Goal: Task Accomplishment & Management: Use online tool/utility

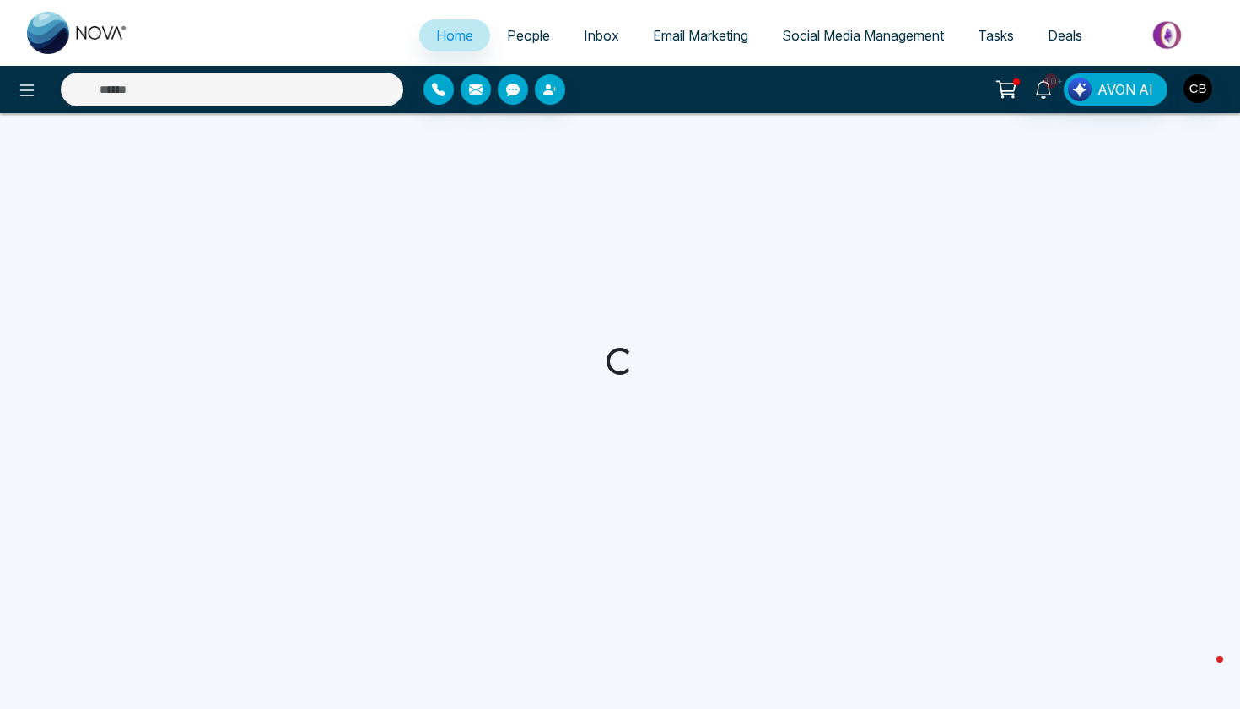
select select "*"
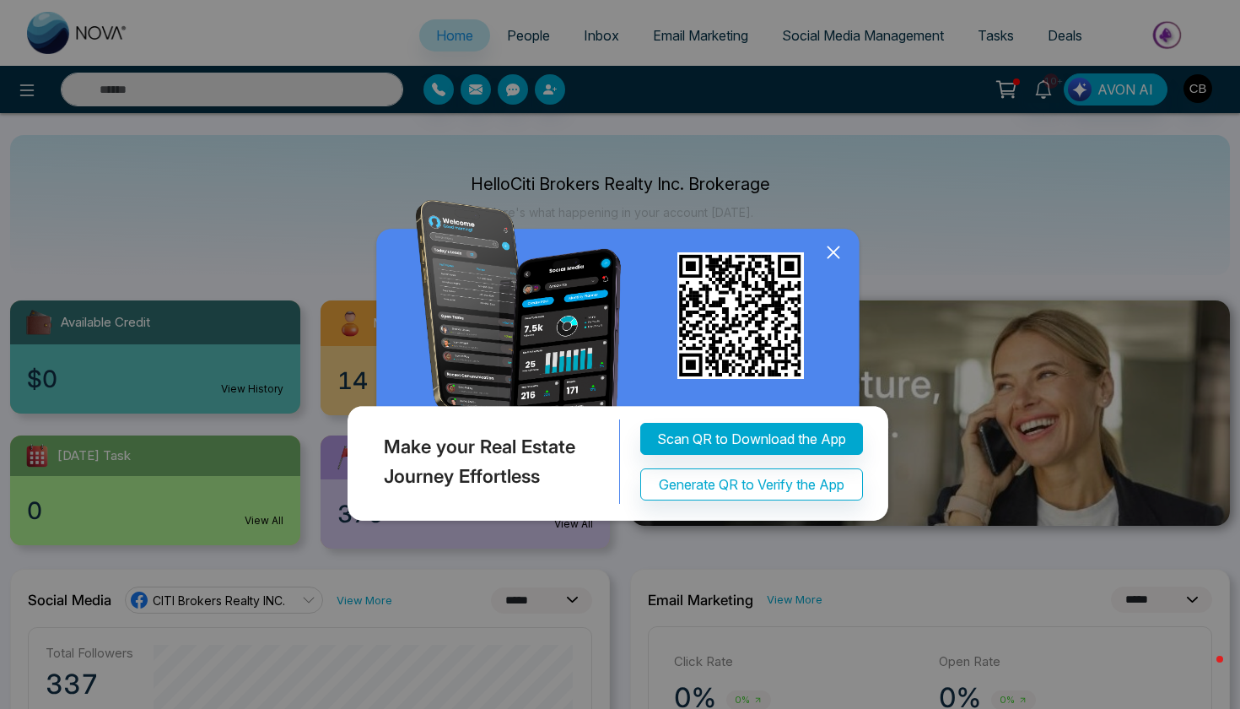
click at [837, 254] on icon at bounding box center [833, 252] width 25 height 25
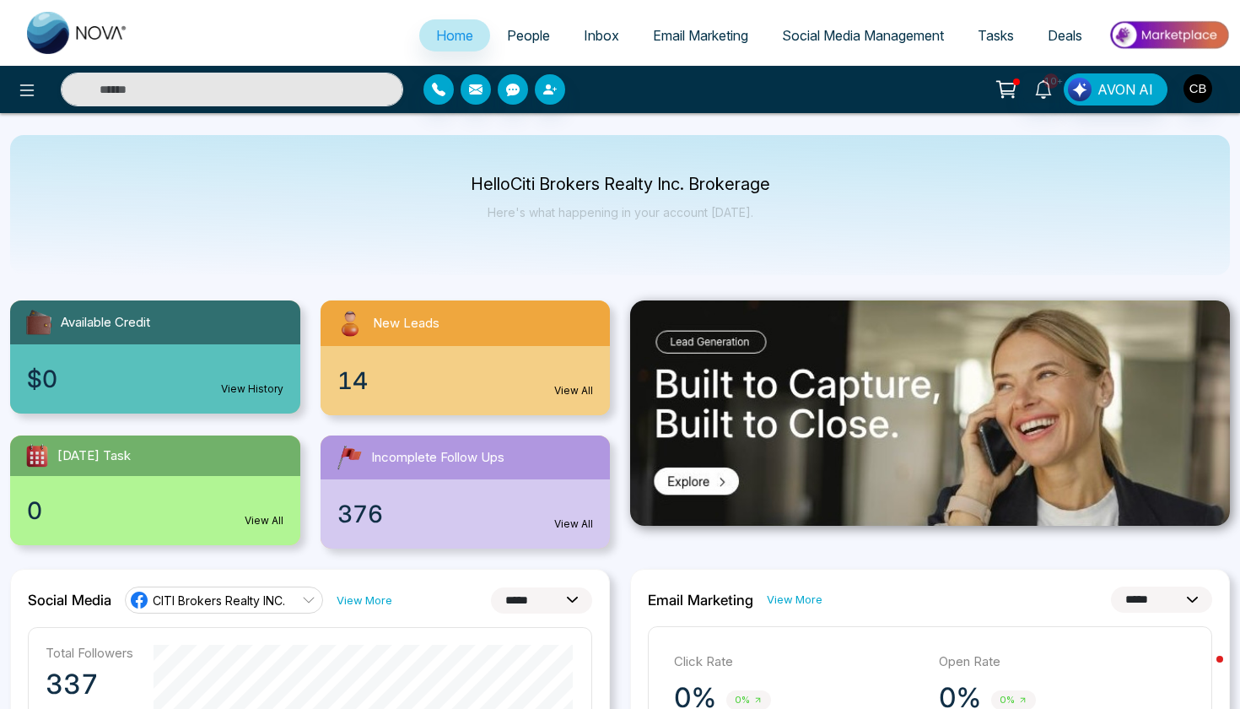
click at [513, 39] on span "People" at bounding box center [528, 35] width 43 height 17
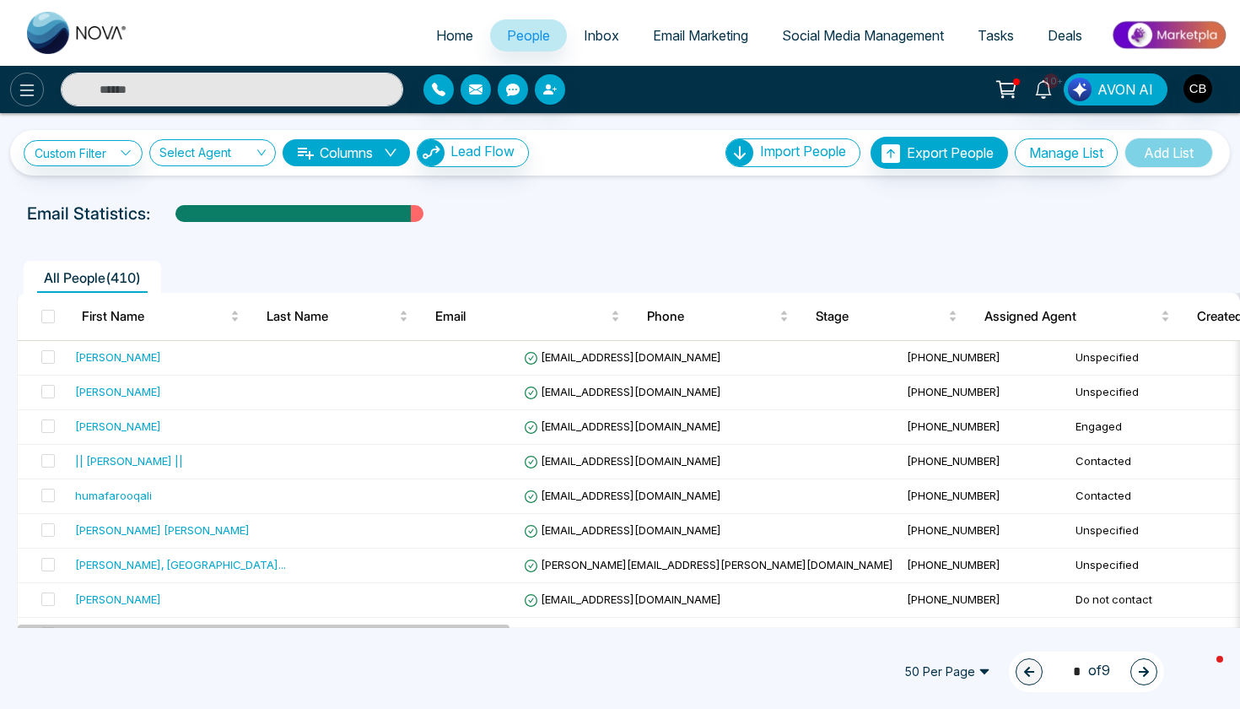
click at [12, 86] on button at bounding box center [27, 90] width 34 height 34
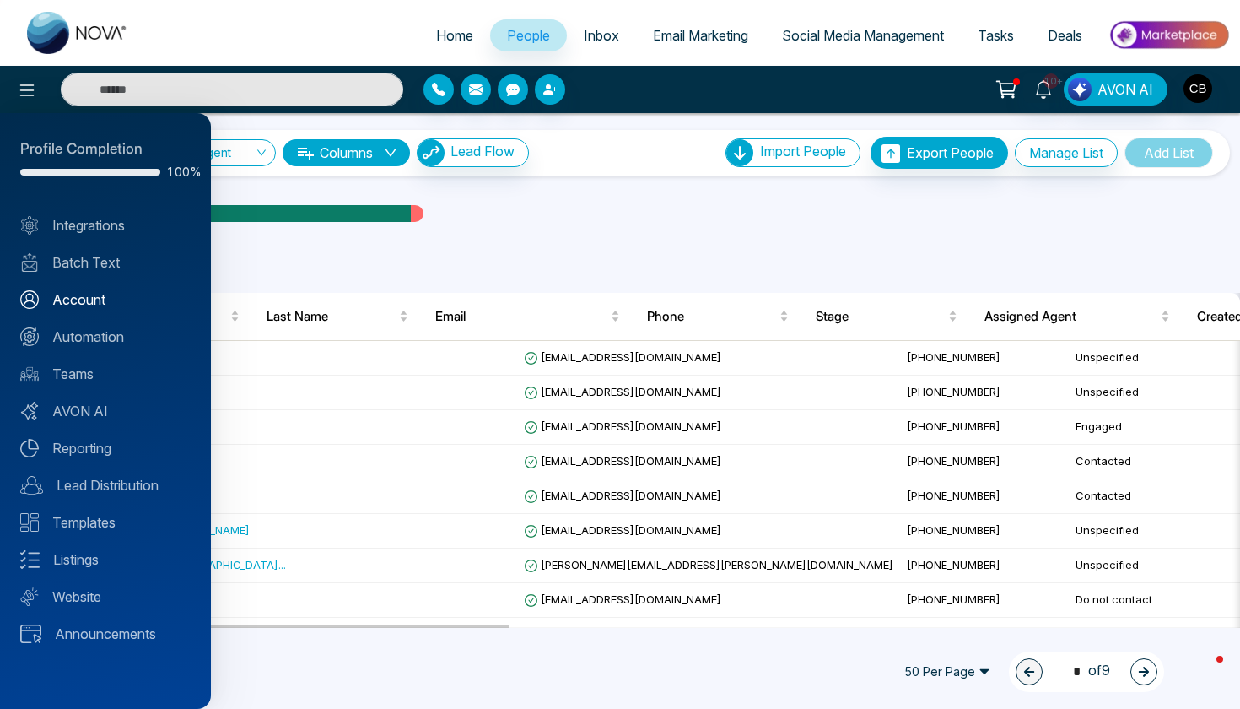
click at [100, 302] on link "Account" at bounding box center [105, 299] width 170 height 20
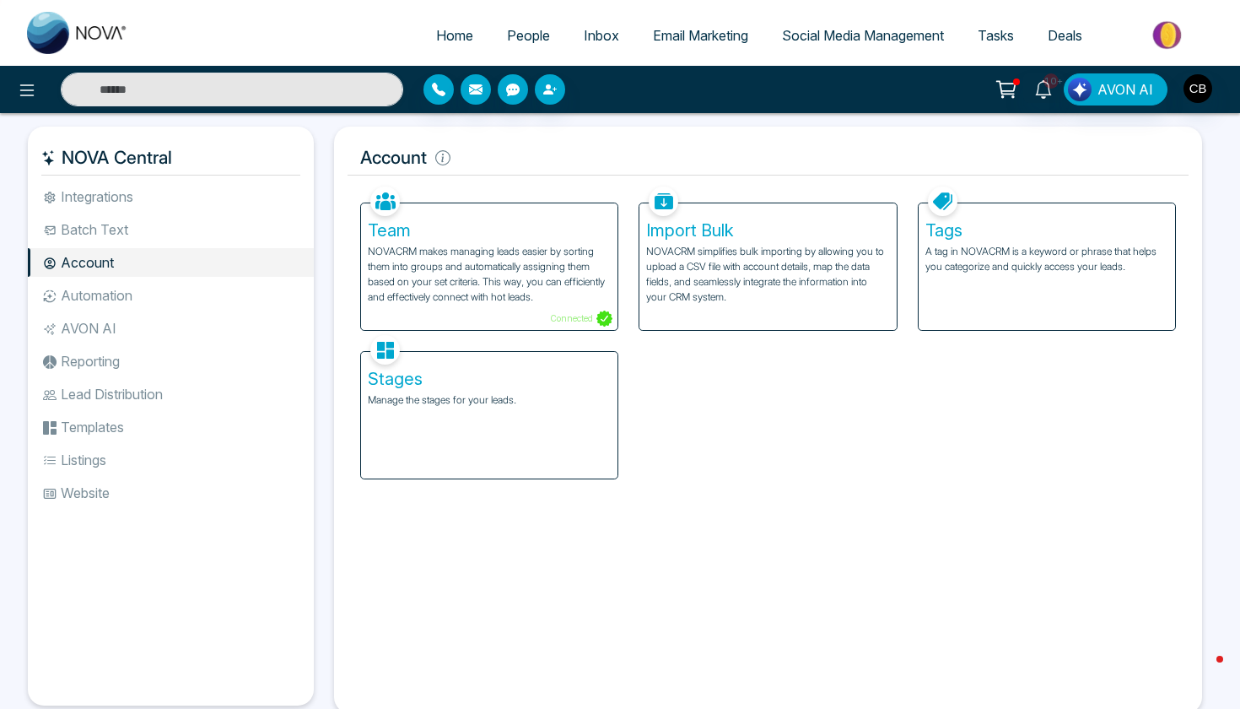
click at [187, 294] on li "Automation" at bounding box center [171, 295] width 286 height 29
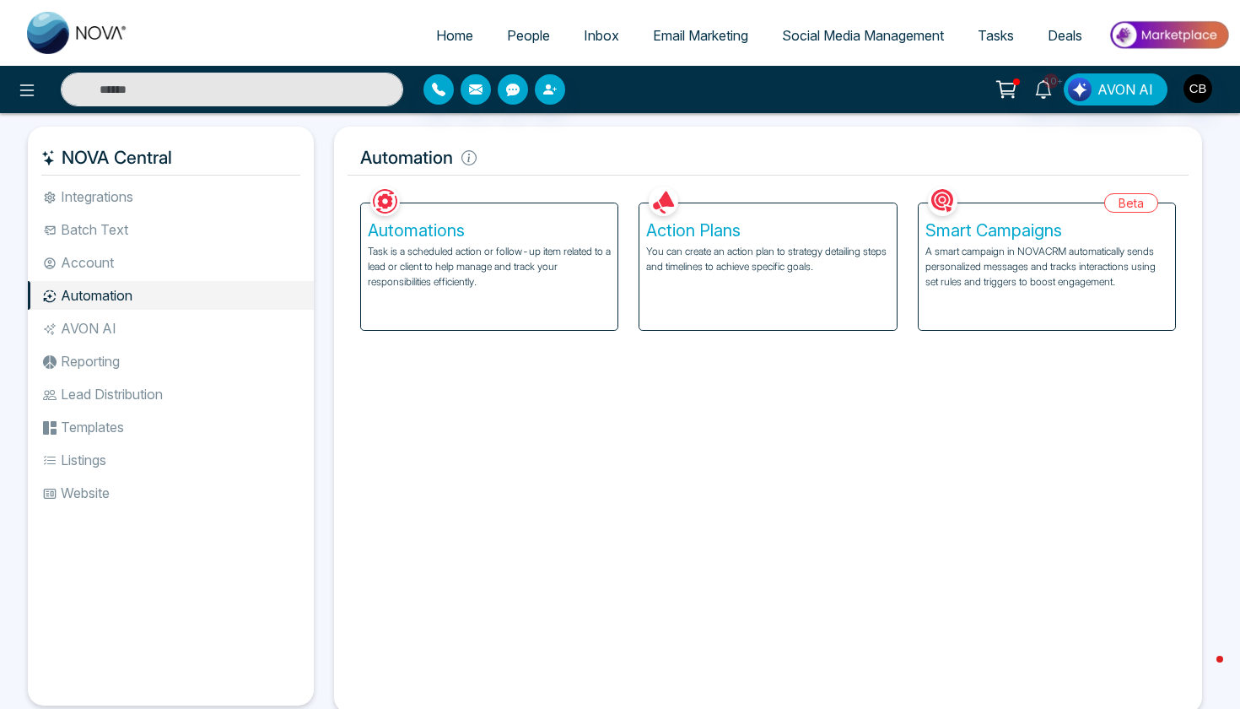
click at [956, 331] on div "Beta Smart Campaigns A smart campaign in NOVACRM automatically sends personaliz…" at bounding box center [1047, 267] width 258 height 128
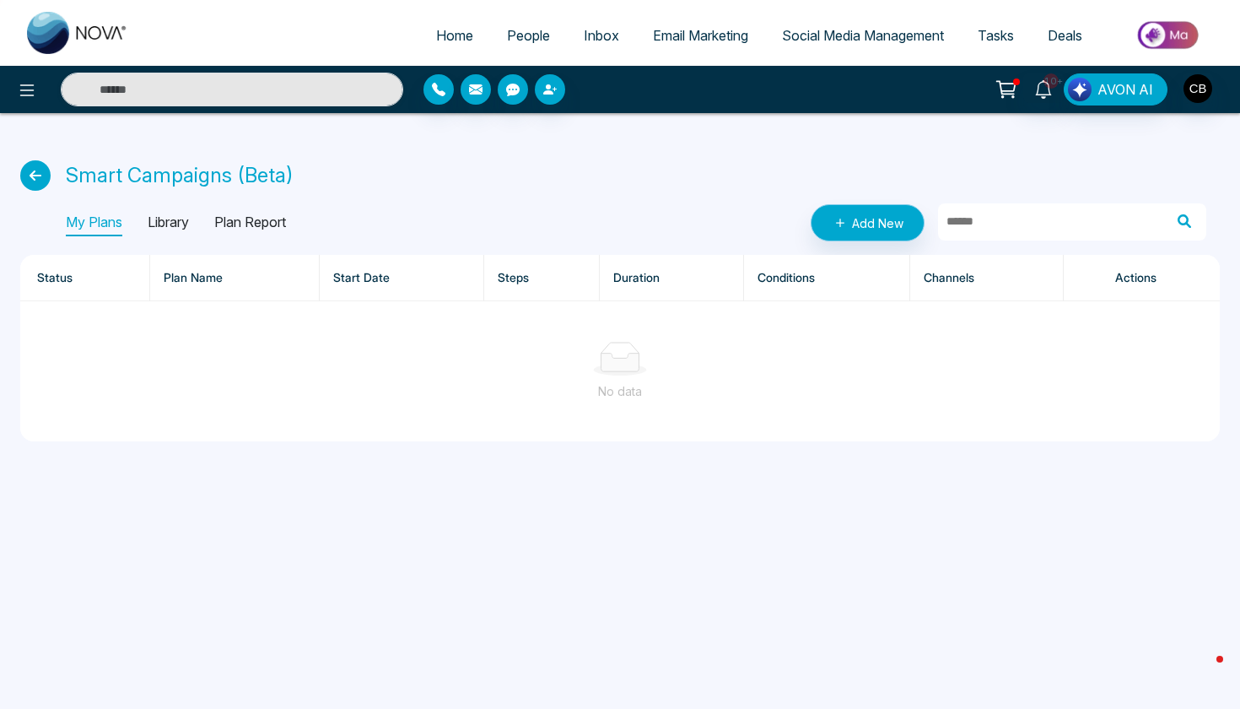
click at [842, 238] on link "Add New" at bounding box center [868, 222] width 114 height 37
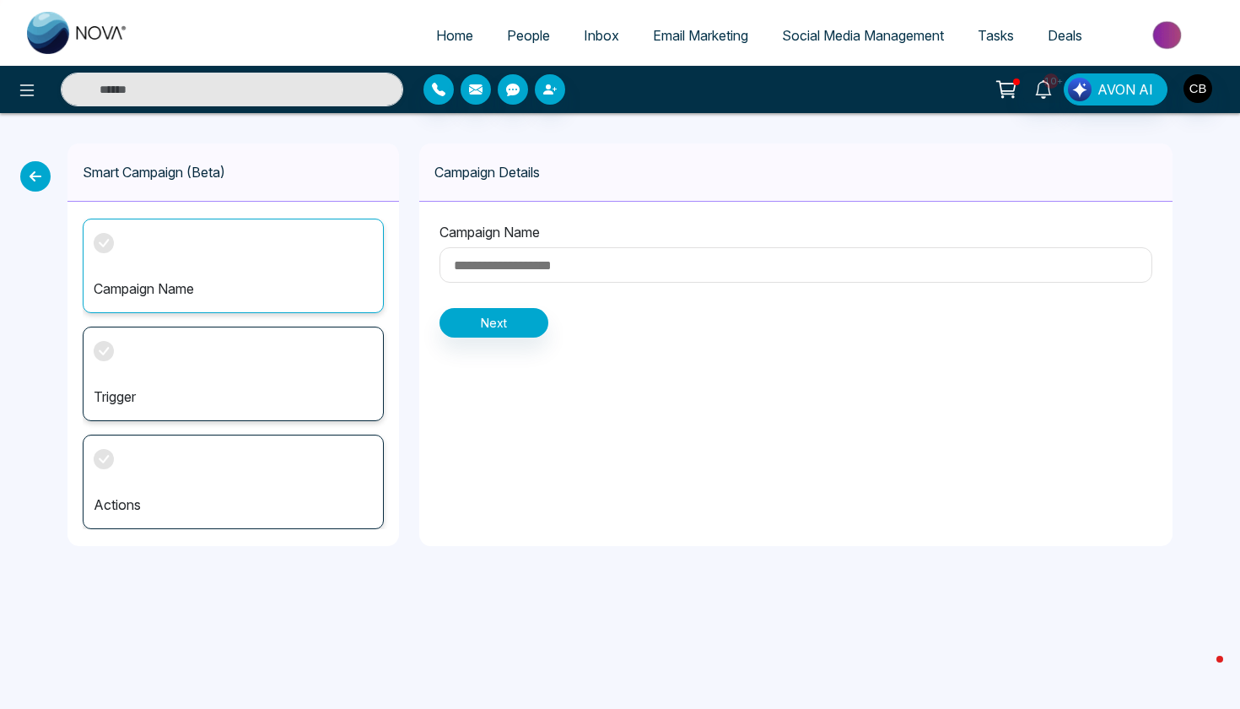
click at [311, 286] on p "Campaign Name" at bounding box center [233, 288] width 279 height 20
click at [281, 407] on div "Trigger" at bounding box center [233, 374] width 301 height 95
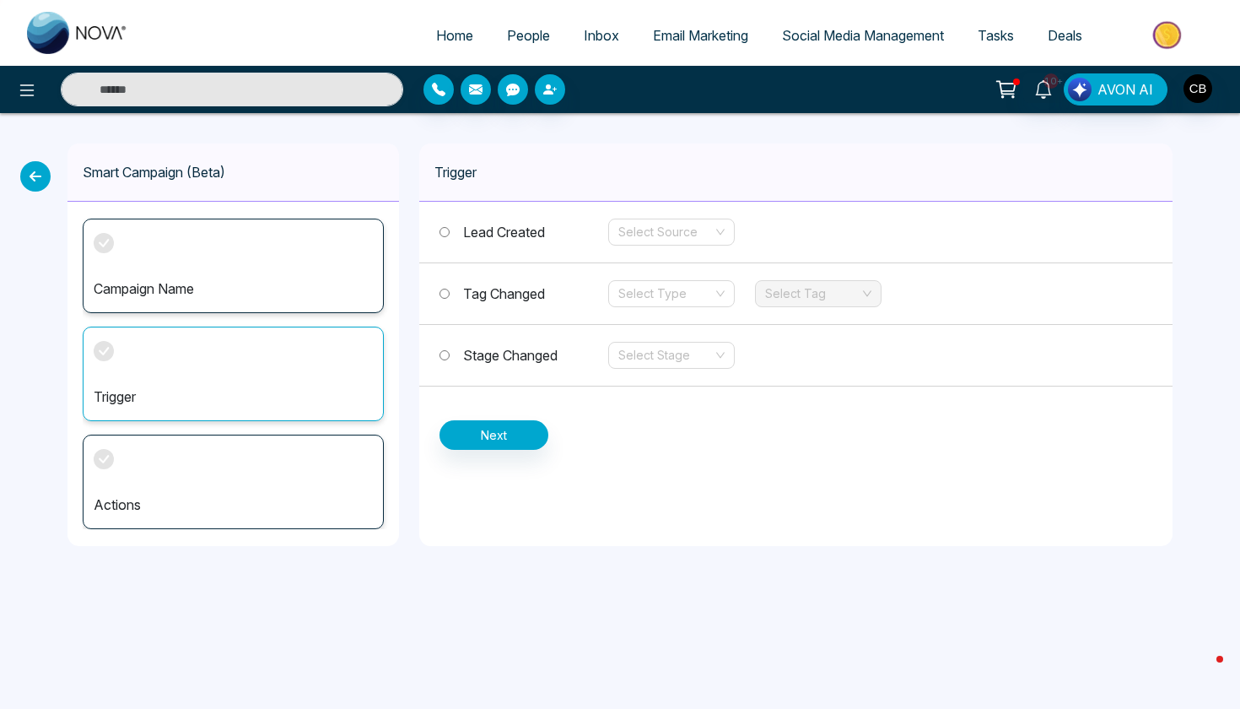
click at [289, 474] on div "Actions" at bounding box center [233, 482] width 301 height 95
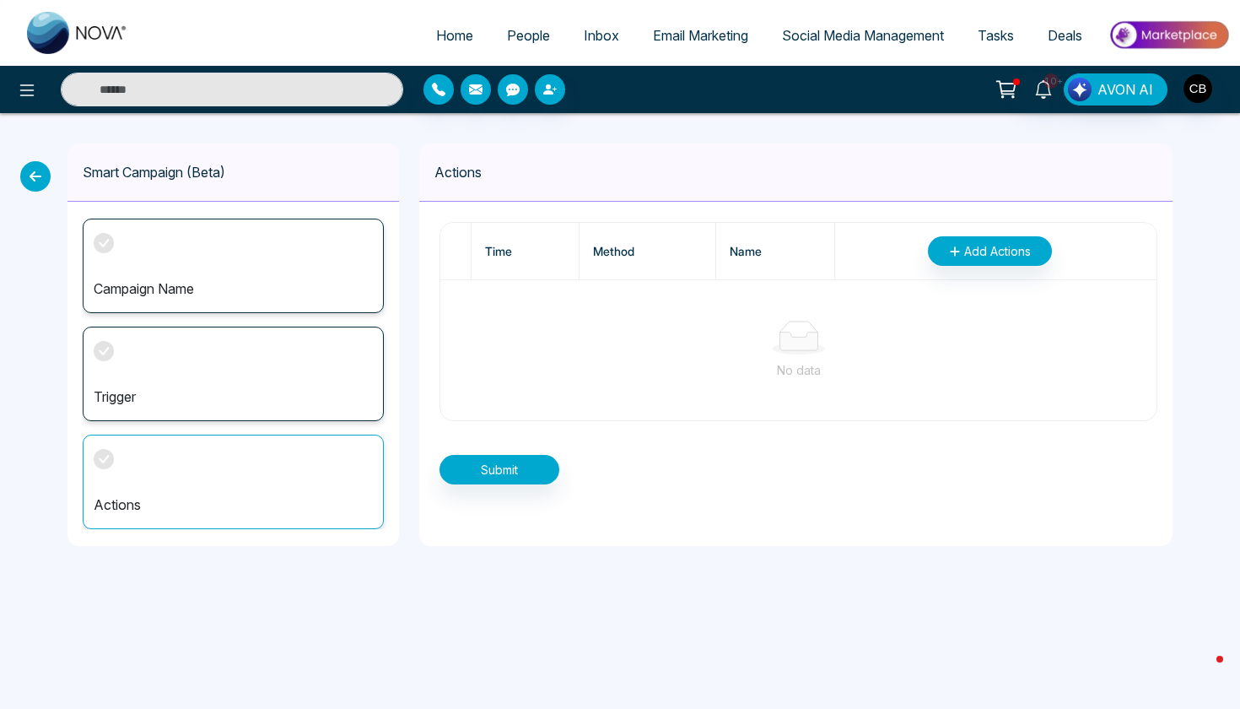
click at [953, 251] on icon "button" at bounding box center [954, 250] width 9 height 9
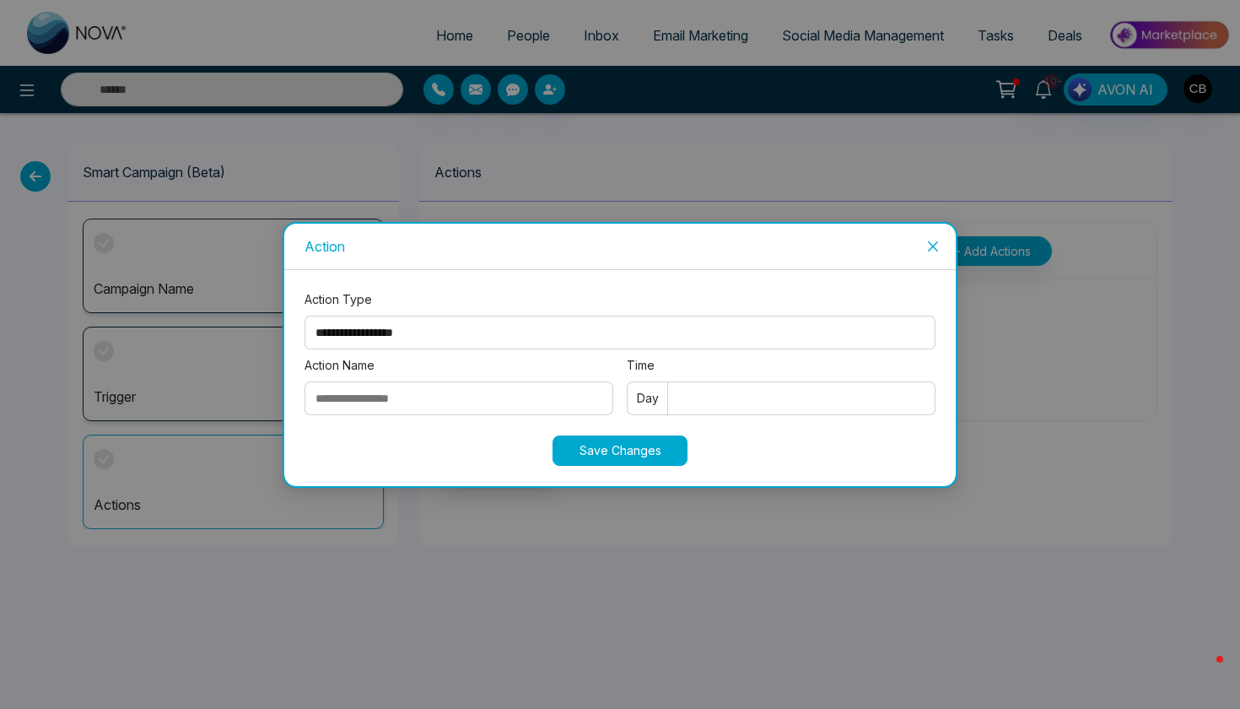
click at [570, 406] on input "Action Name" at bounding box center [459, 398] width 309 height 34
click at [709, 396] on input "Time" at bounding box center [781, 398] width 309 height 34
type input "*"
click at [732, 434] on div "**********" at bounding box center [620, 378] width 631 height 176
click at [761, 349] on div "**********" at bounding box center [620, 323] width 631 height 66
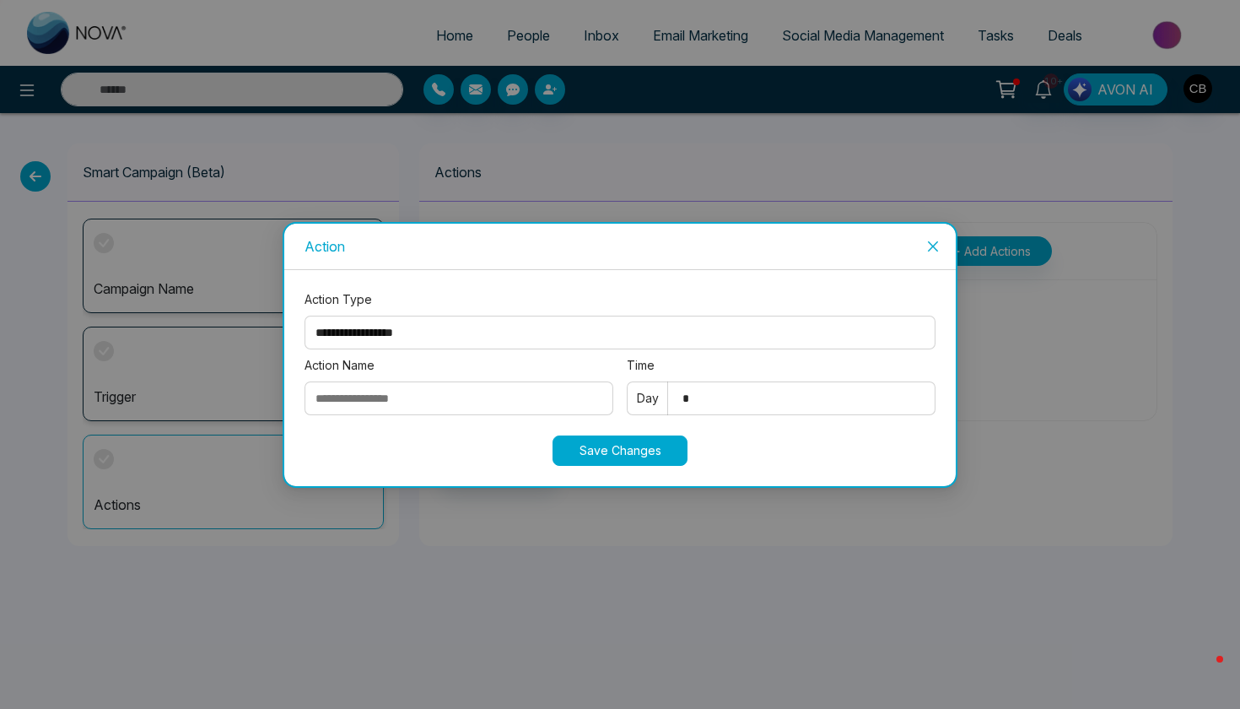
click at [935, 242] on icon "close" at bounding box center [933, 247] width 14 height 14
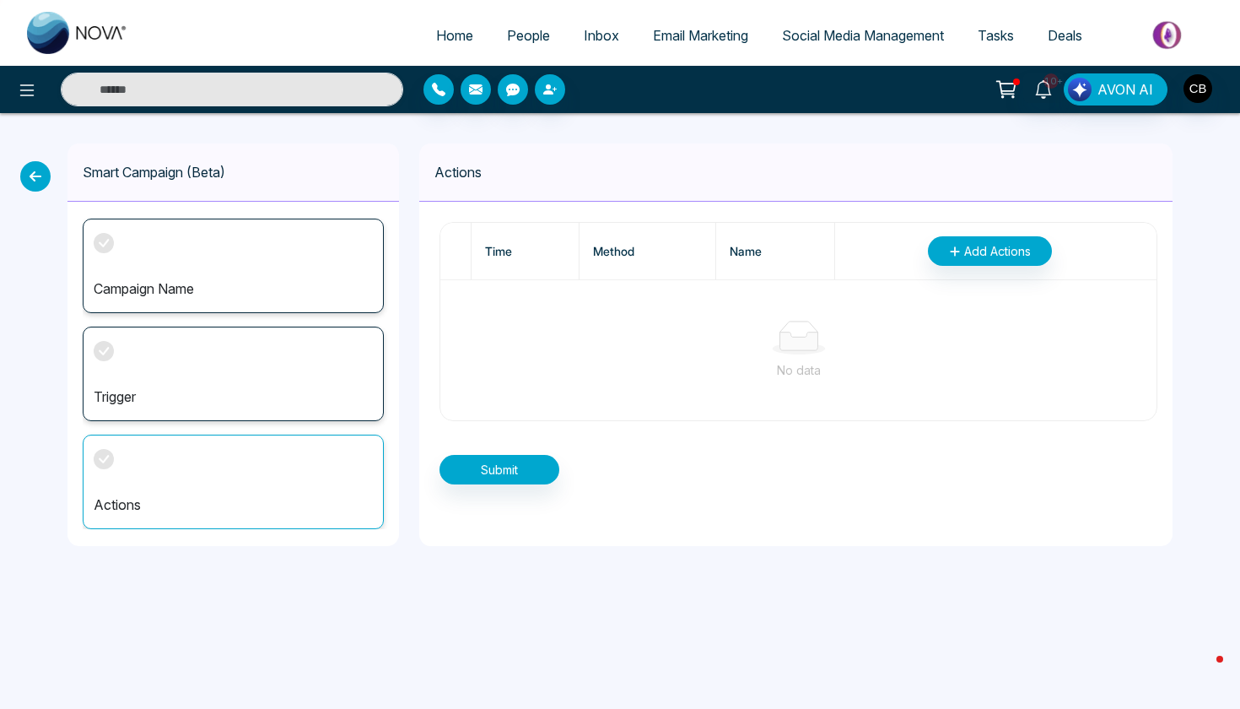
click at [41, 168] on icon at bounding box center [35, 176] width 30 height 30
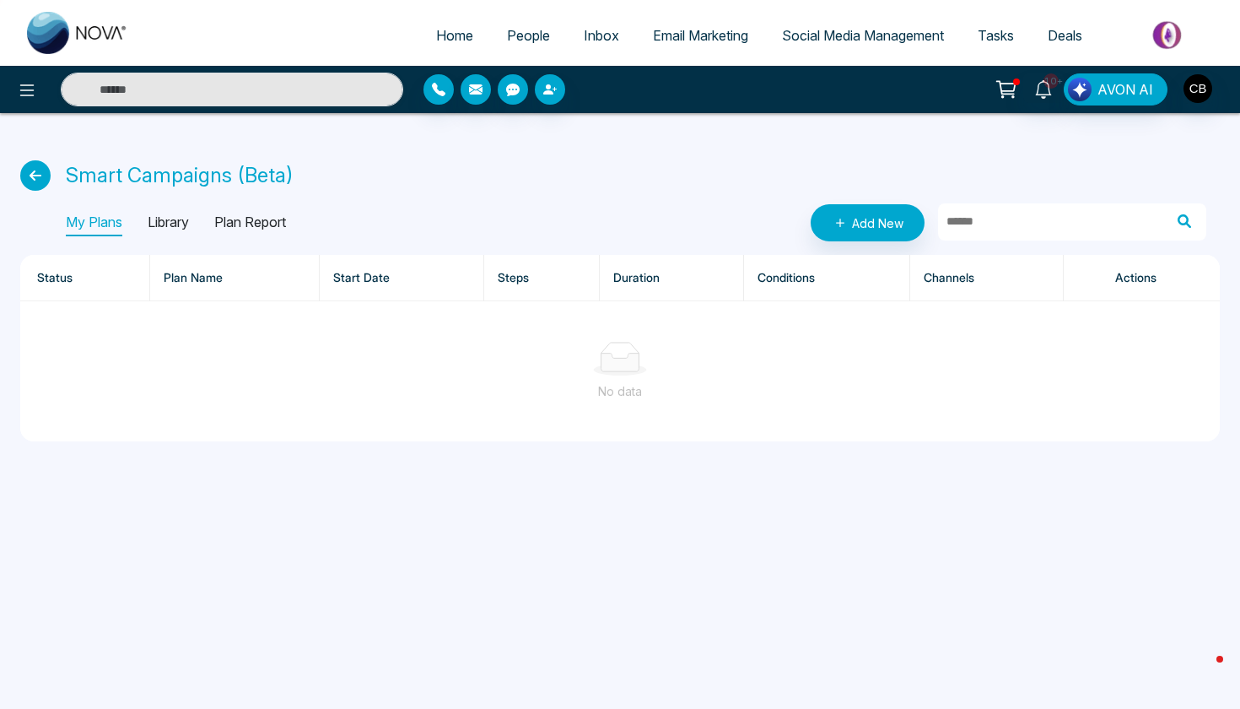
click at [34, 172] on icon at bounding box center [35, 175] width 30 height 30
